Goal: Book appointment/travel/reservation

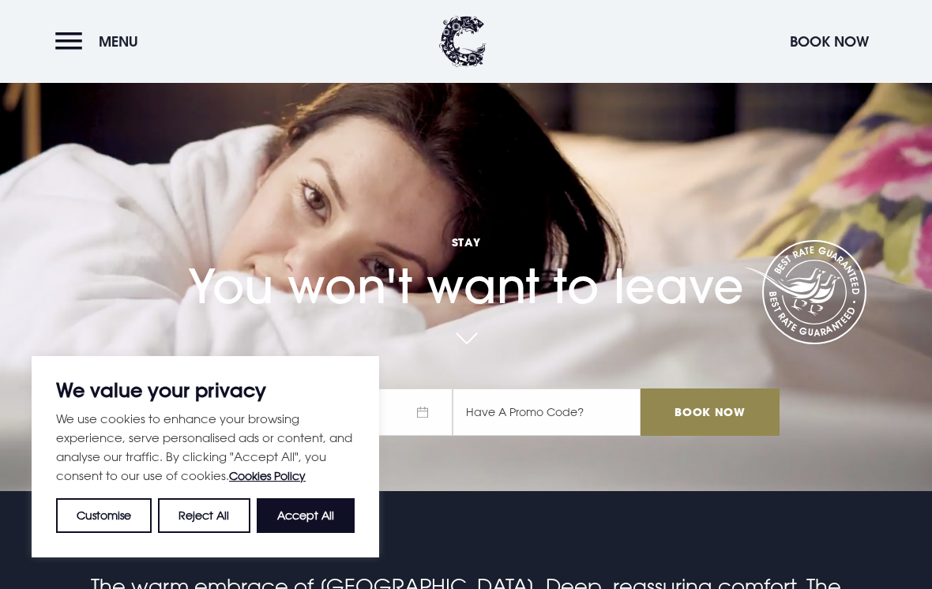
scroll to position [135, 0]
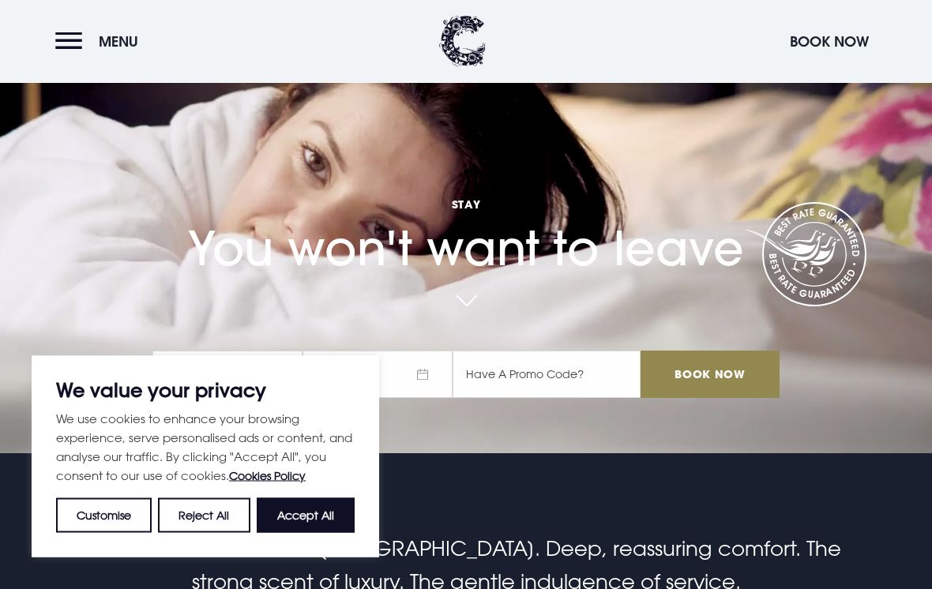
click at [299, 533] on button "Accept All" at bounding box center [306, 515] width 98 height 35
checkbox input "true"
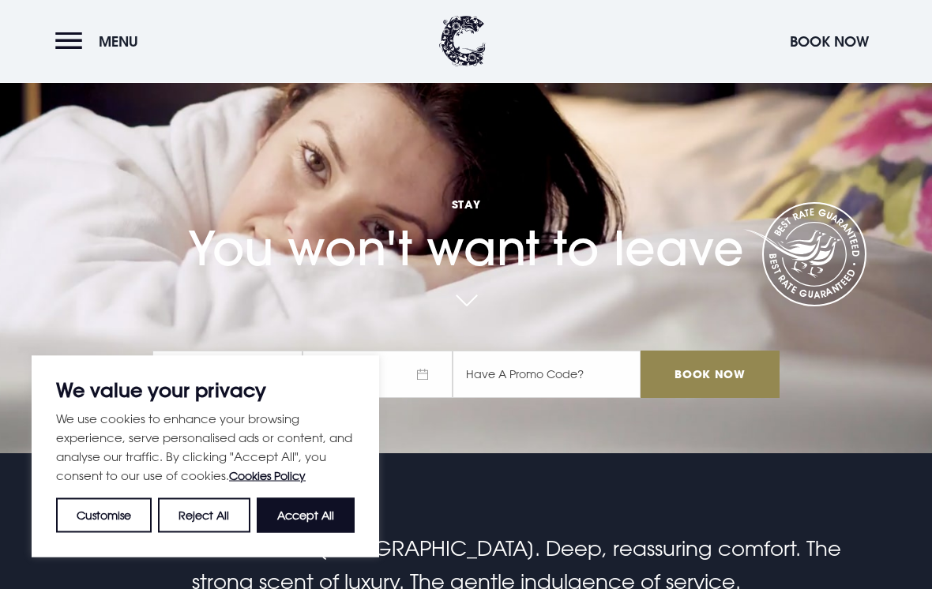
checkbox input "true"
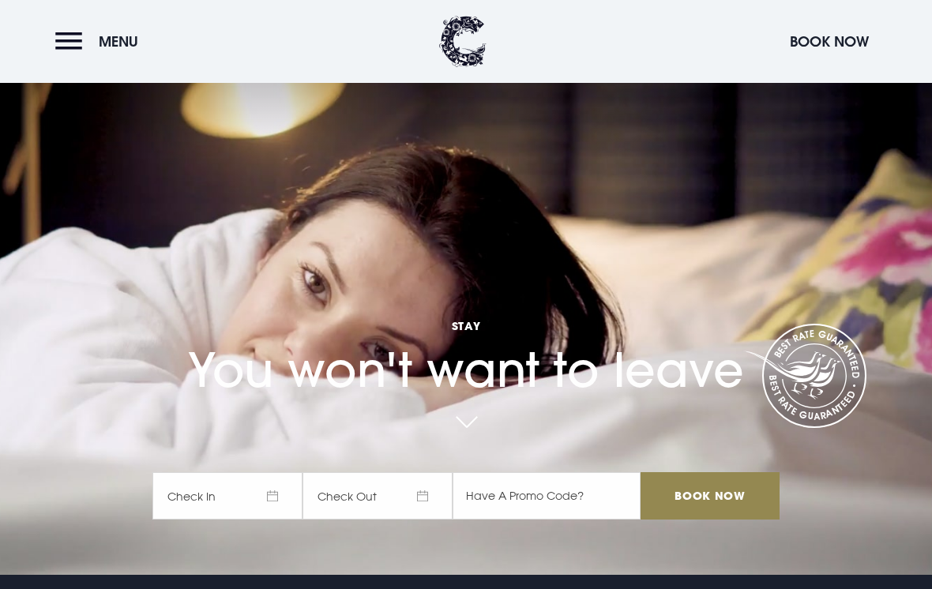
scroll to position [0, 0]
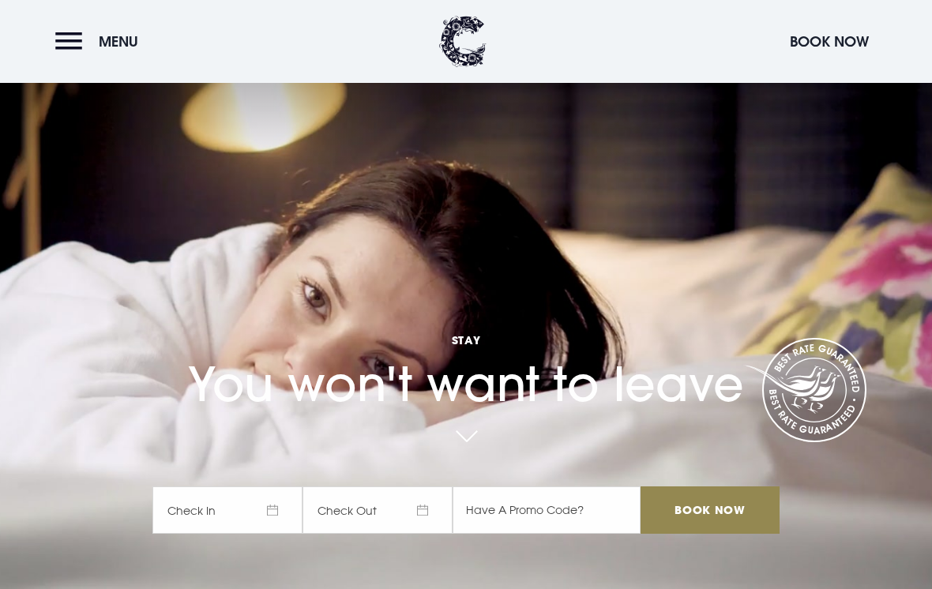
click at [77, 48] on button "Menu" at bounding box center [100, 41] width 91 height 34
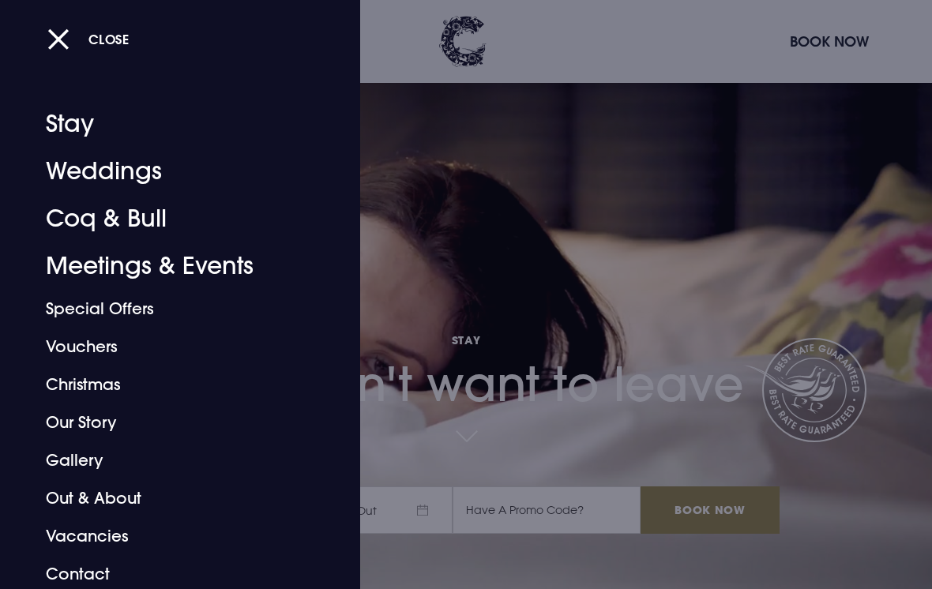
scroll to position [2, 0]
click at [114, 174] on link "Weddings" at bounding box center [169, 170] width 247 height 47
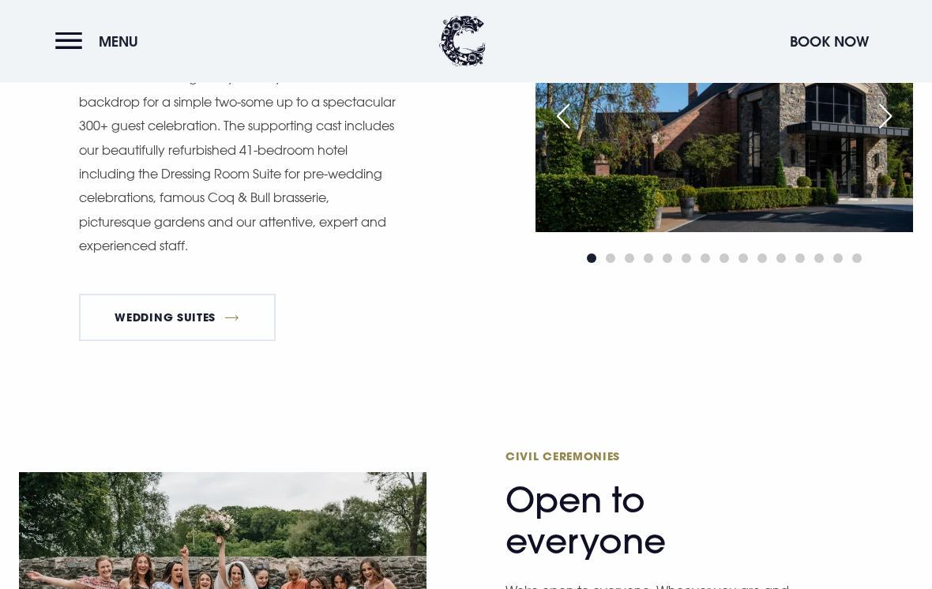
scroll to position [1319, 0]
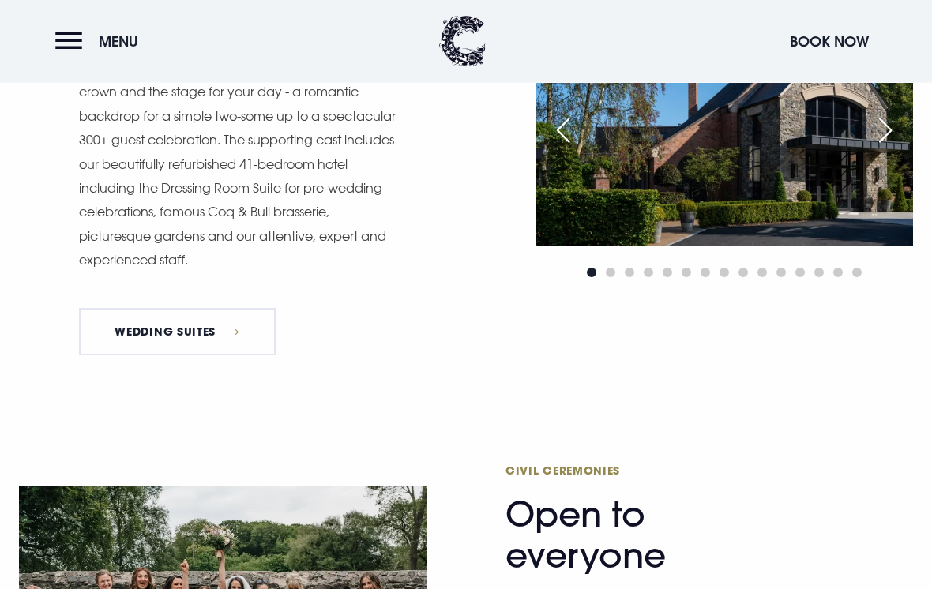
click at [72, 41] on button "Menu" at bounding box center [100, 41] width 91 height 34
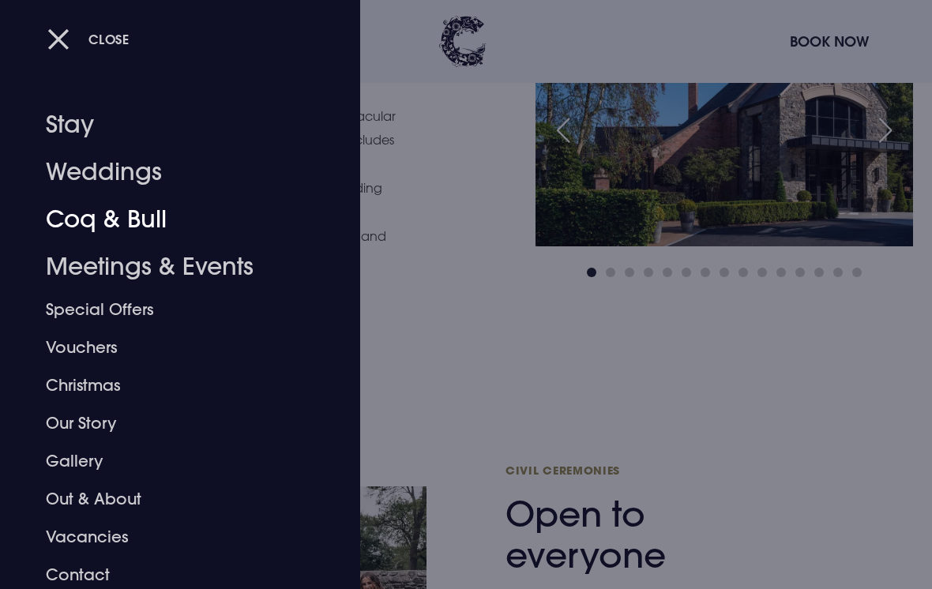
click at [129, 223] on link "Coq & Bull" at bounding box center [169, 219] width 247 height 47
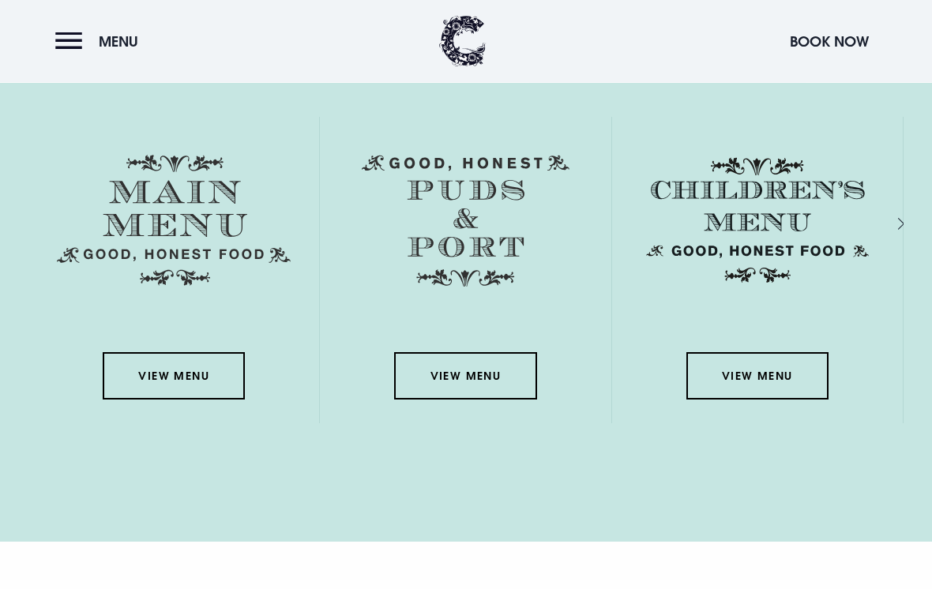
scroll to position [2264, 0]
click at [169, 397] on link "View Menu" at bounding box center [174, 375] width 142 height 47
click at [475, 400] on link "View Menu" at bounding box center [465, 375] width 142 height 47
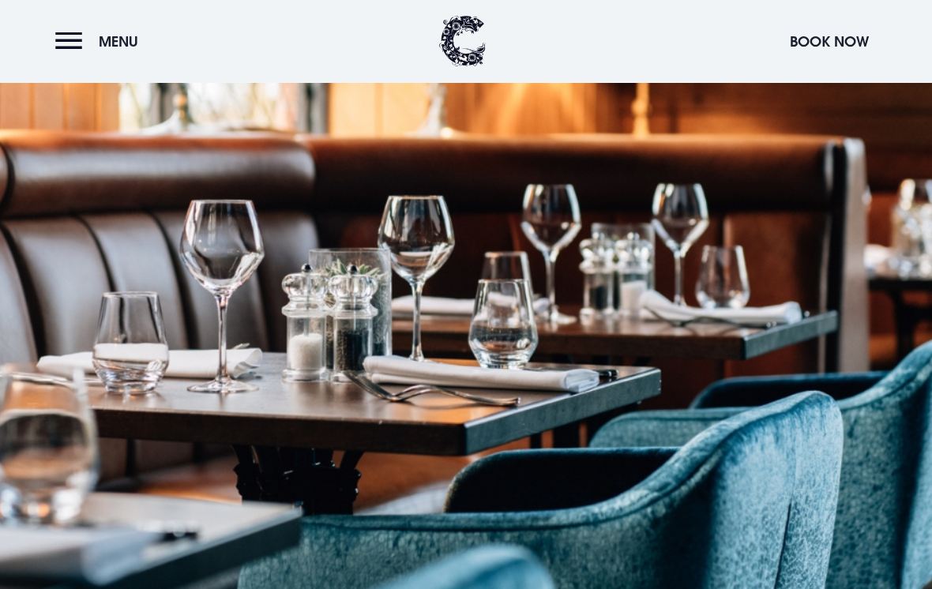
click at [83, 29] on button "Menu" at bounding box center [100, 41] width 91 height 34
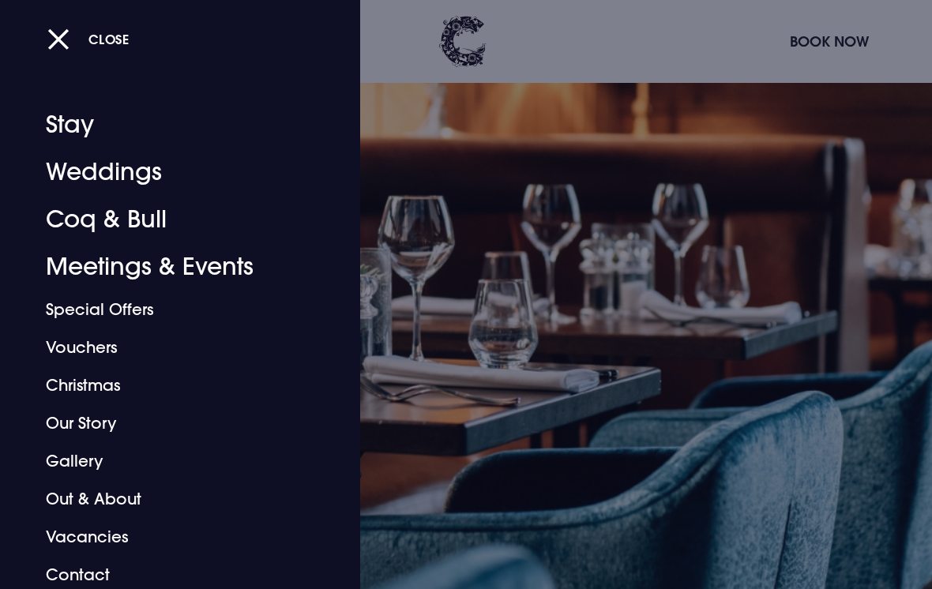
scroll to position [0, 0]
click at [115, 171] on link "Weddings" at bounding box center [169, 171] width 247 height 47
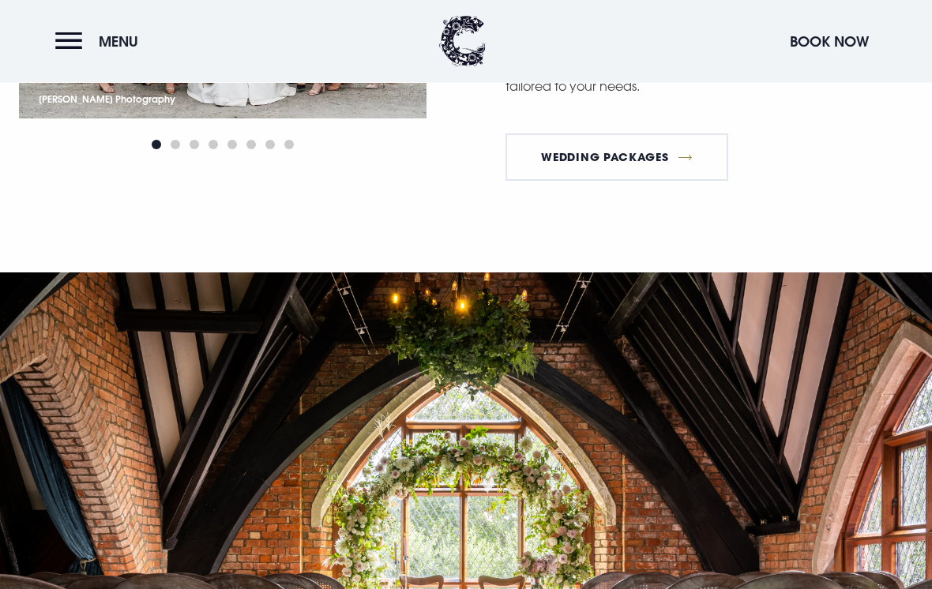
scroll to position [1957, 0]
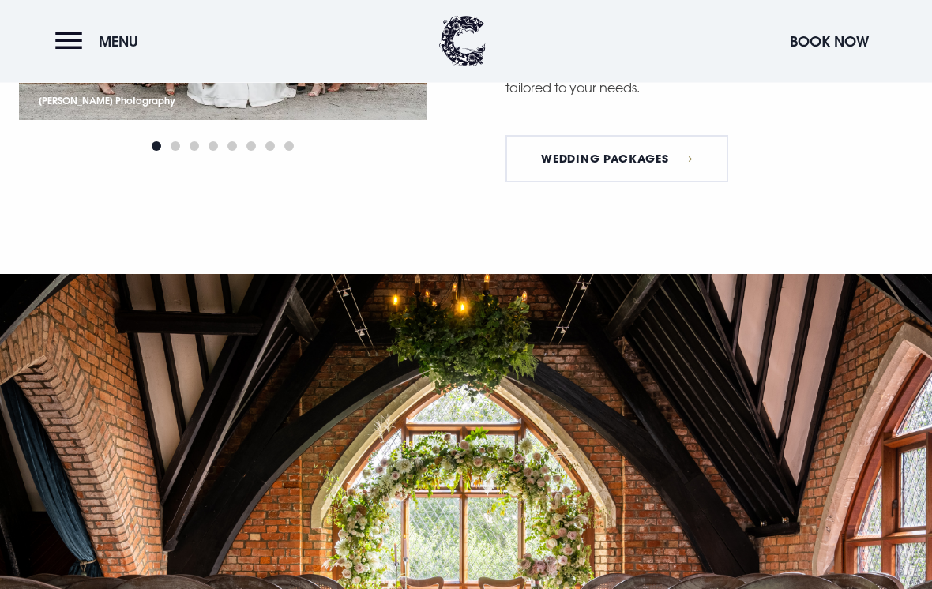
click at [612, 178] on link "Wedding Packages" at bounding box center [616, 159] width 223 height 47
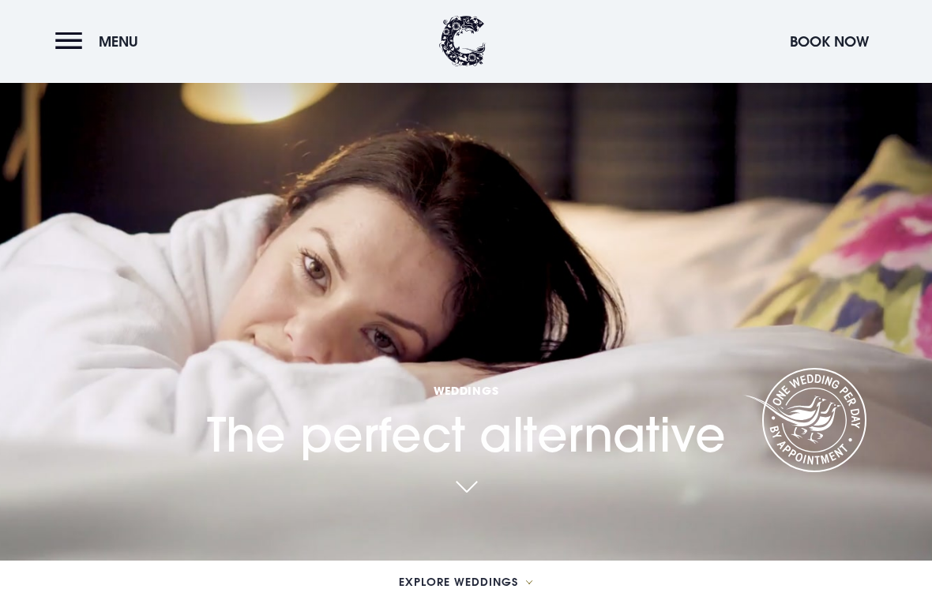
scroll to position [0, 0]
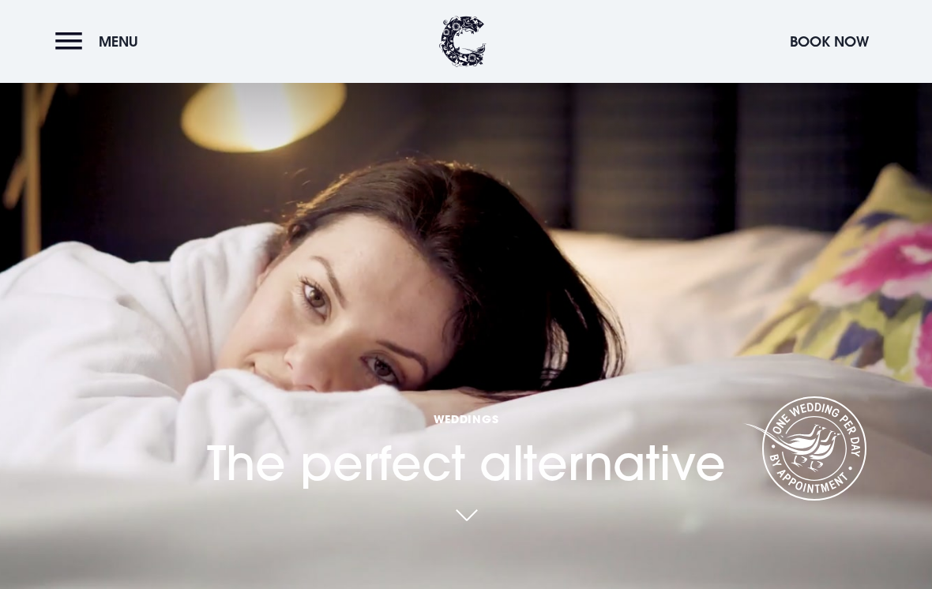
click at [67, 42] on button "Menu" at bounding box center [100, 41] width 91 height 34
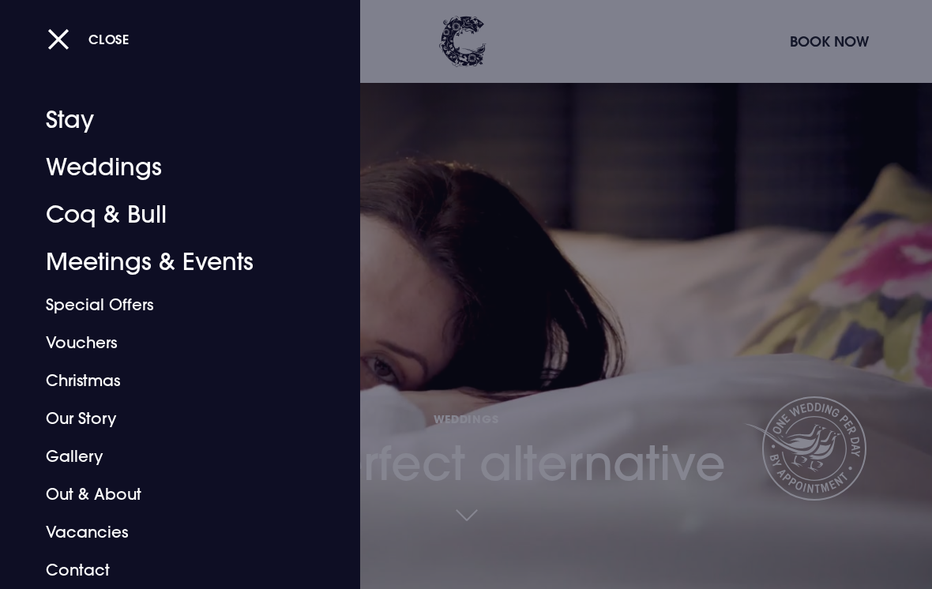
scroll to position [5, 0]
click at [86, 374] on link "Christmas" at bounding box center [169, 381] width 247 height 38
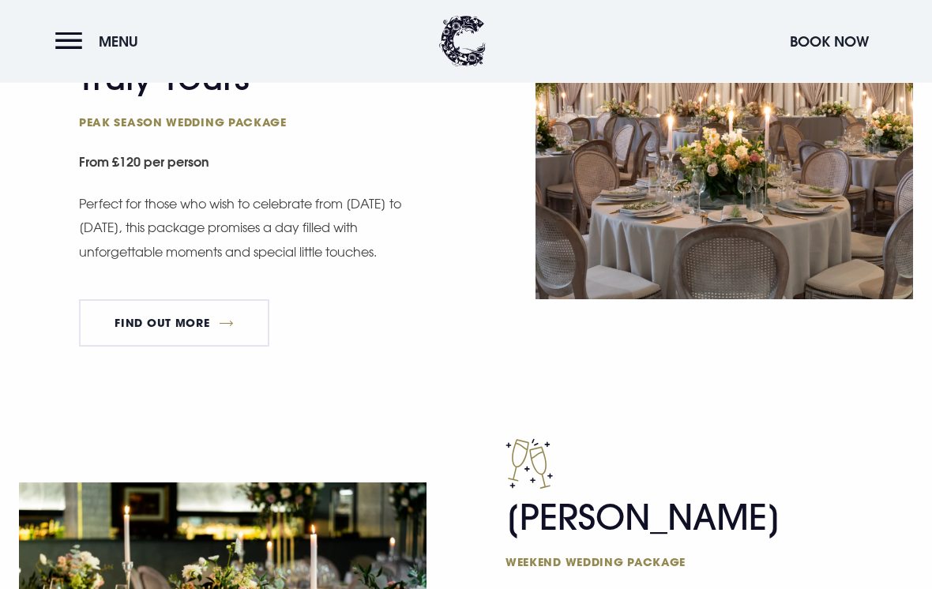
scroll to position [1011, 0]
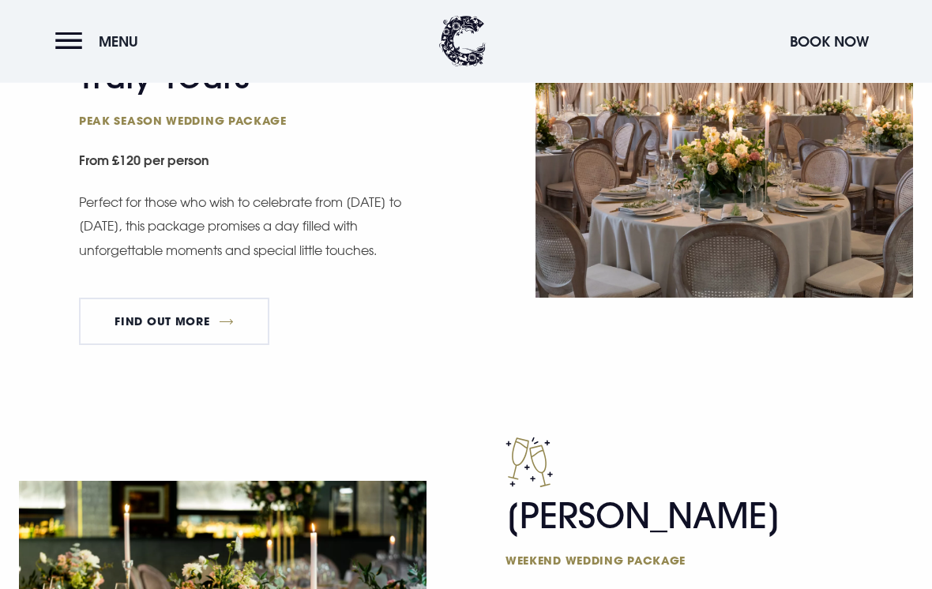
click at [178, 320] on link "FIND OUT MORE" at bounding box center [174, 321] width 190 height 47
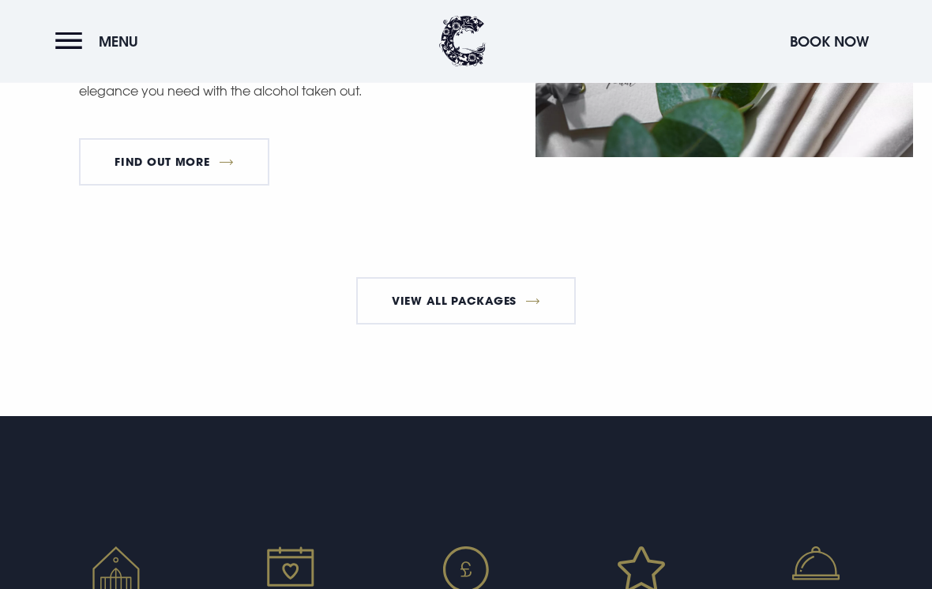
scroll to position [2889, 0]
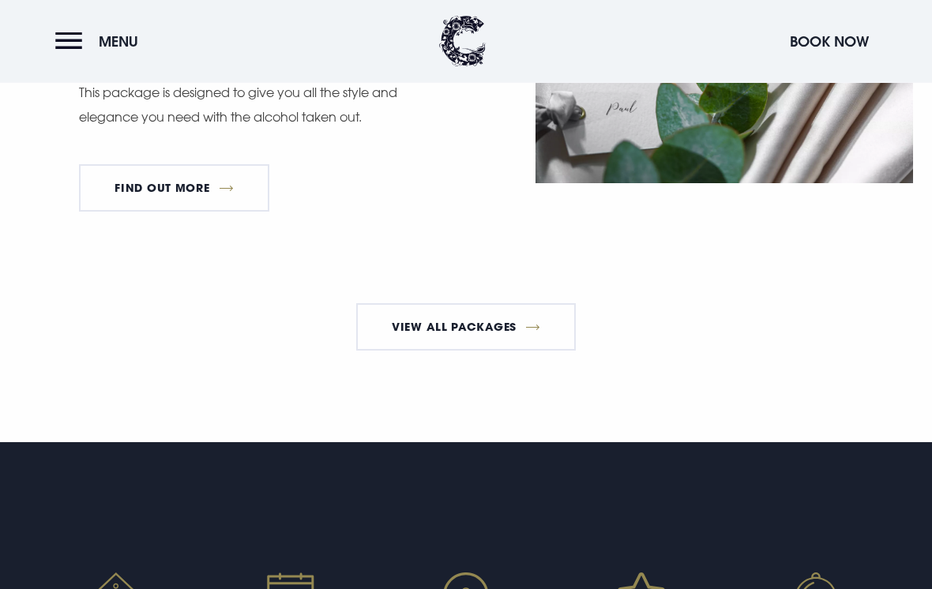
click at [467, 327] on link "View All Packages" at bounding box center [466, 327] width 220 height 47
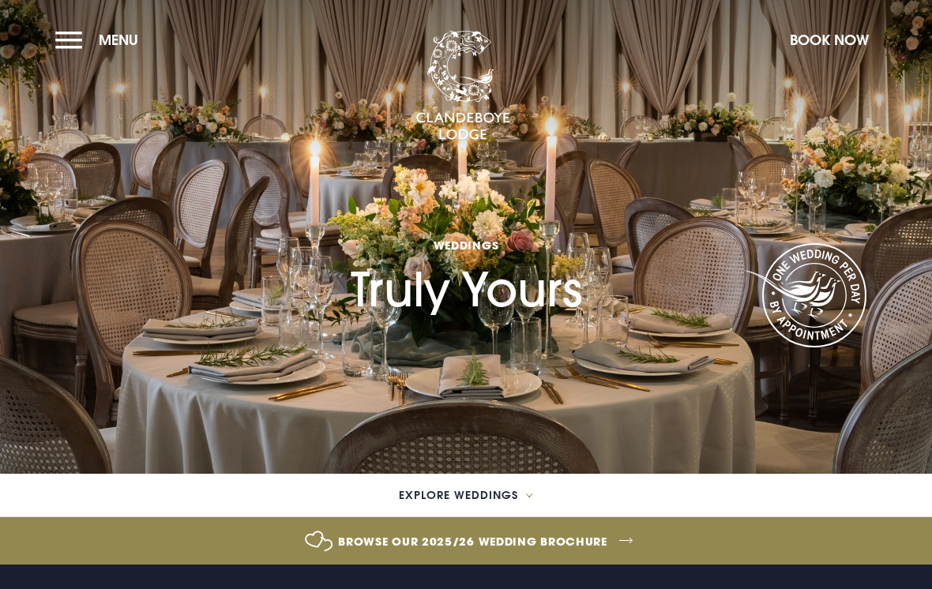
checkbox input "true"
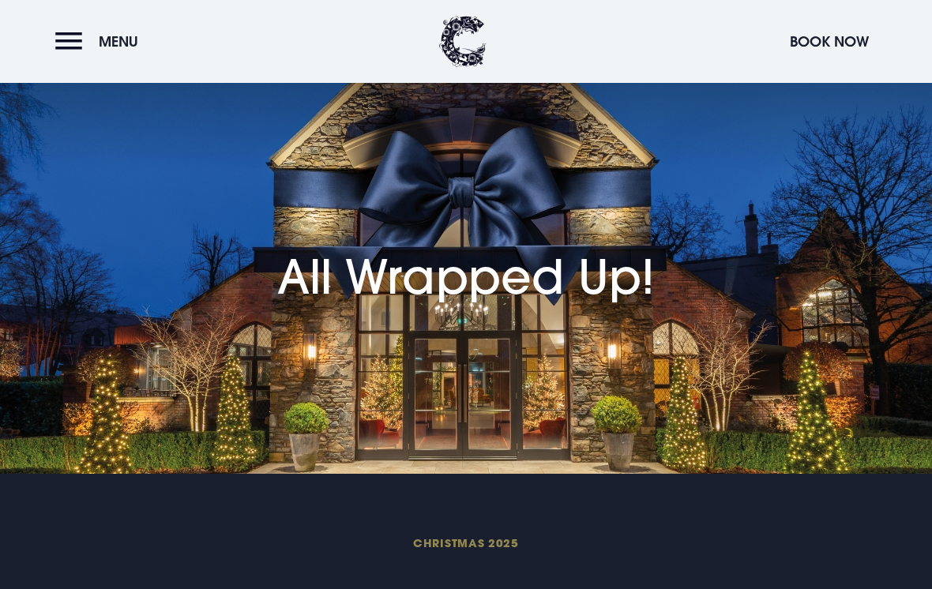
click at [73, 45] on button "Menu" at bounding box center [100, 41] width 91 height 34
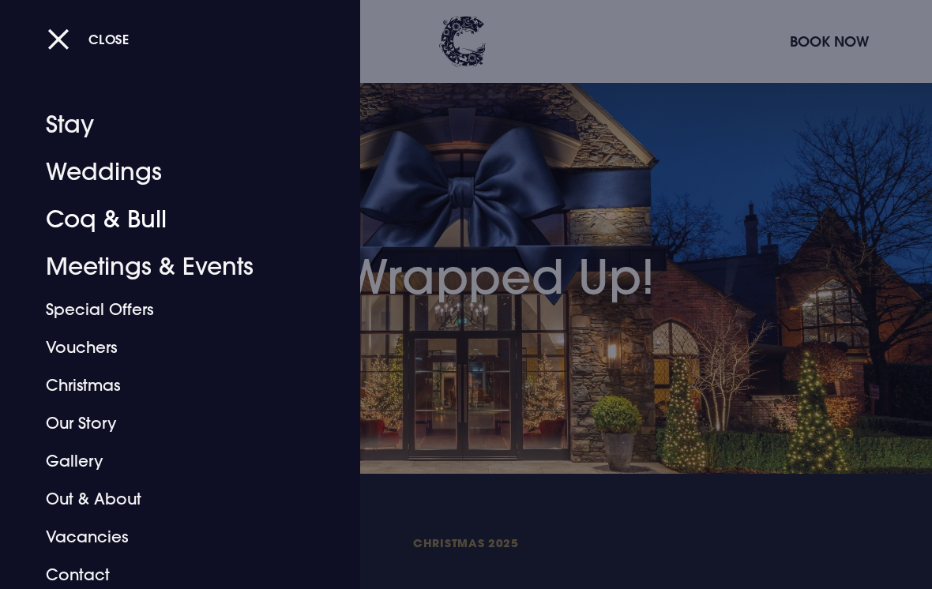
click at [130, 228] on link "Coq & Bull" at bounding box center [169, 219] width 247 height 47
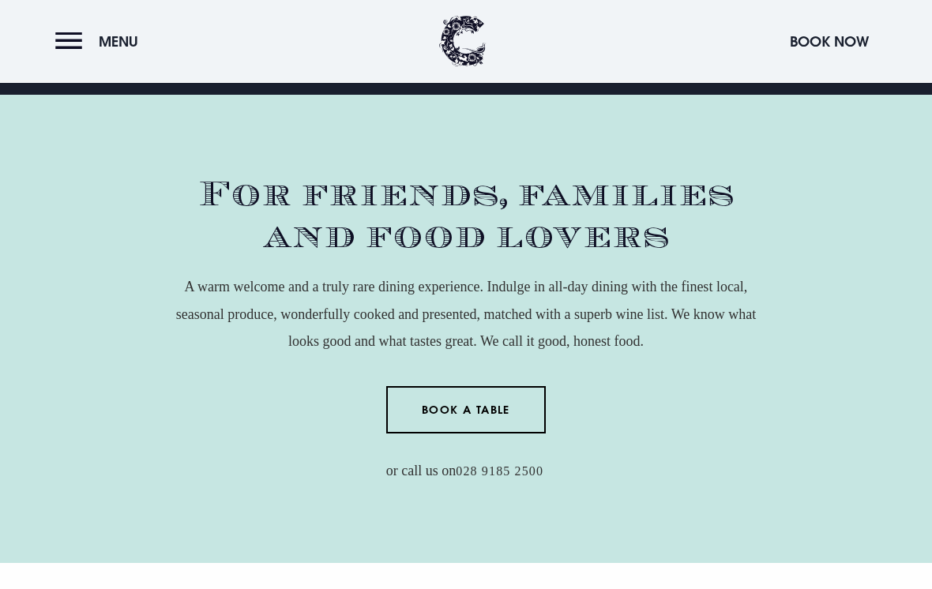
scroll to position [517, 0]
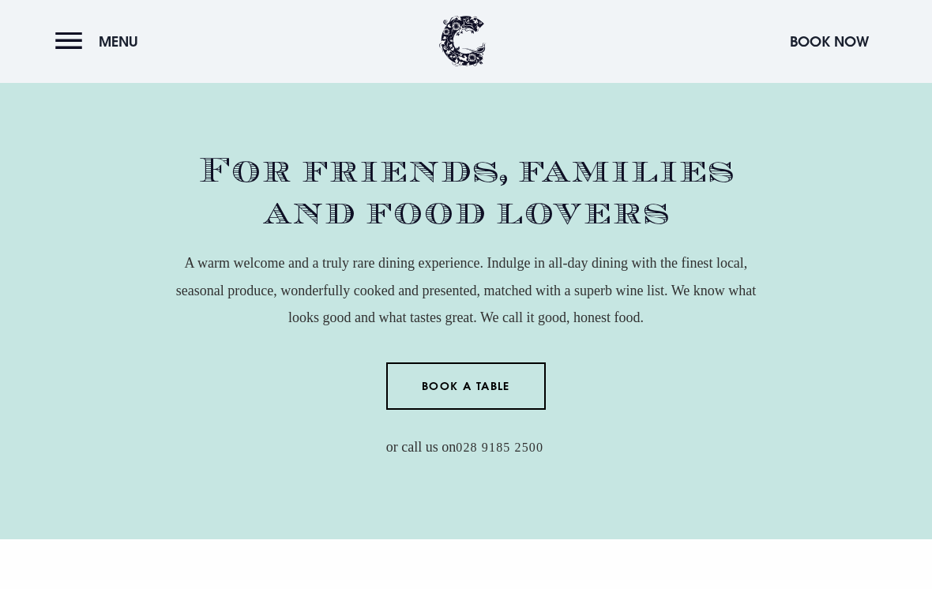
click at [456, 397] on link "Book a Table" at bounding box center [466, 386] width 160 height 47
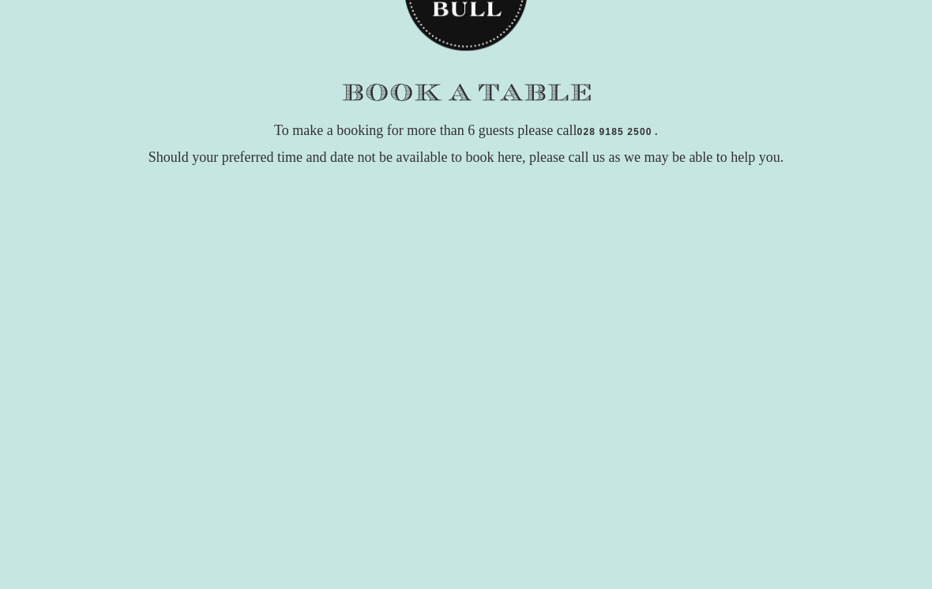
scroll to position [166, 0]
